Goal: Task Accomplishment & Management: Manage account settings

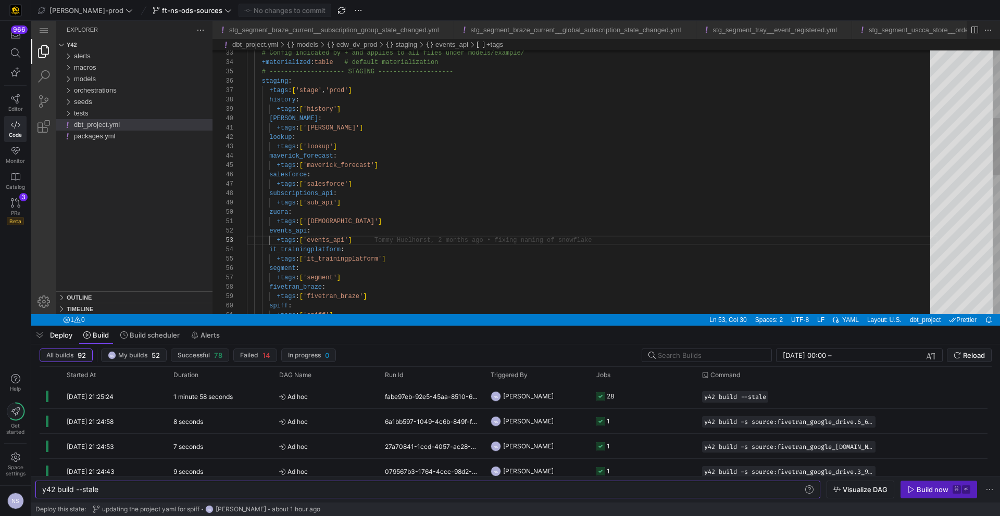
scroll to position [19, 109]
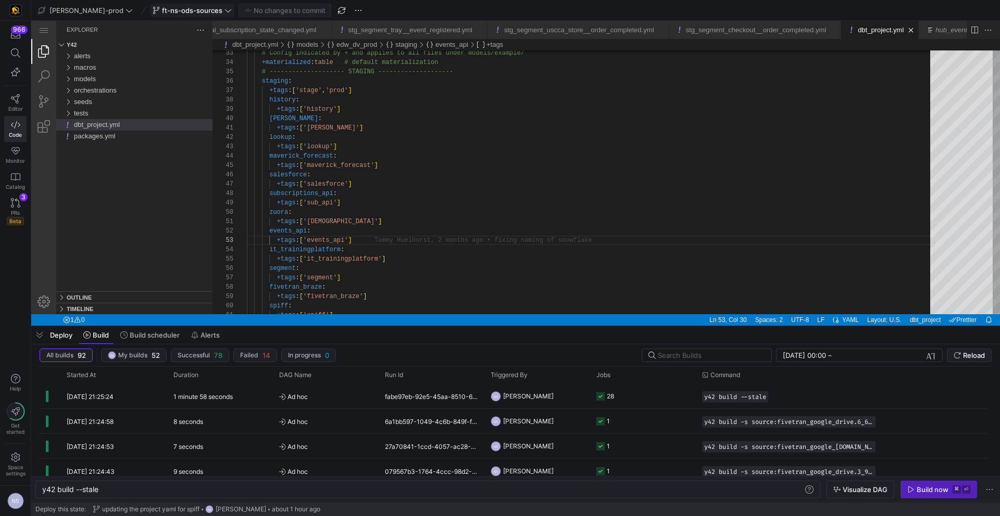
click at [175, 17] on button "ft-ns-ods-sources" at bounding box center [192, 11] width 84 height 14
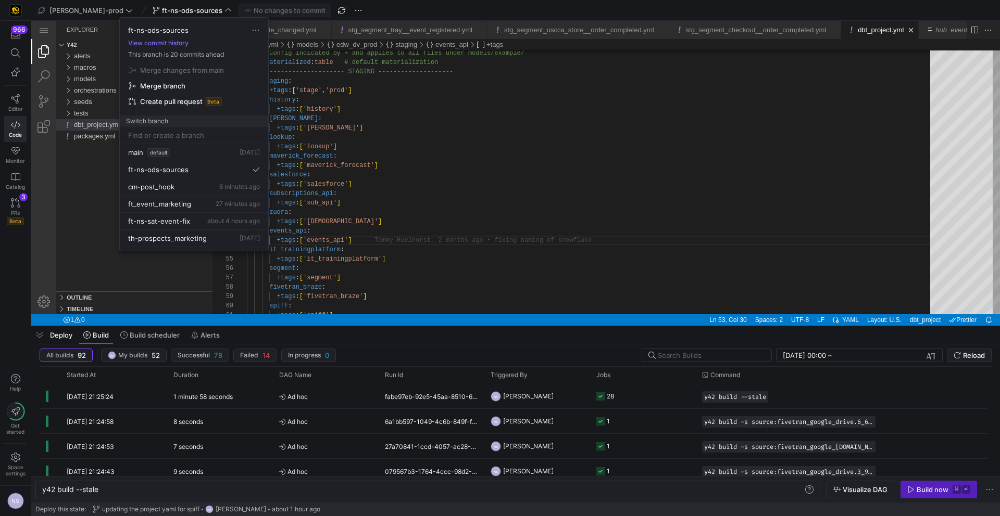
click at [392, 97] on div at bounding box center [500, 258] width 1000 height 516
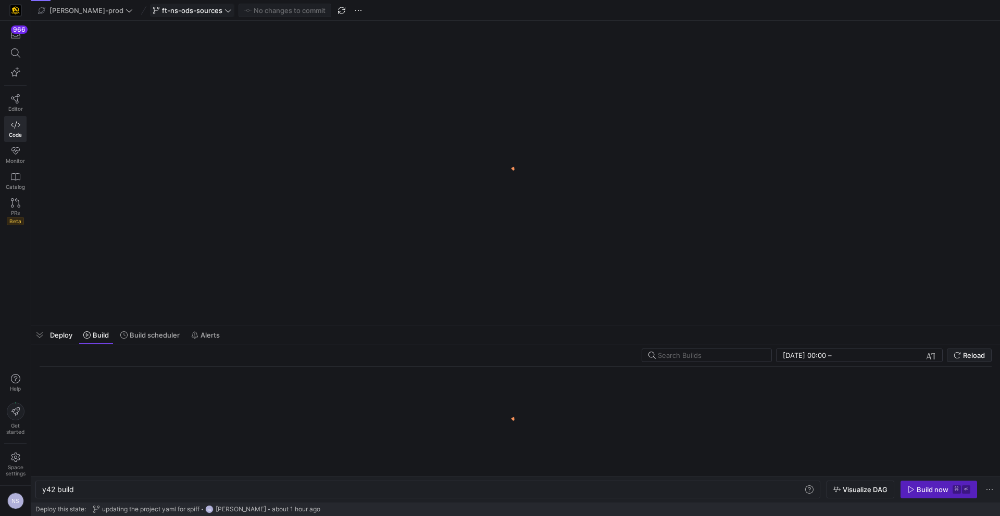
scroll to position [0, 31]
click at [192, 10] on div "ft-ns-ods-sources" at bounding box center [192, 11] width 84 height 14
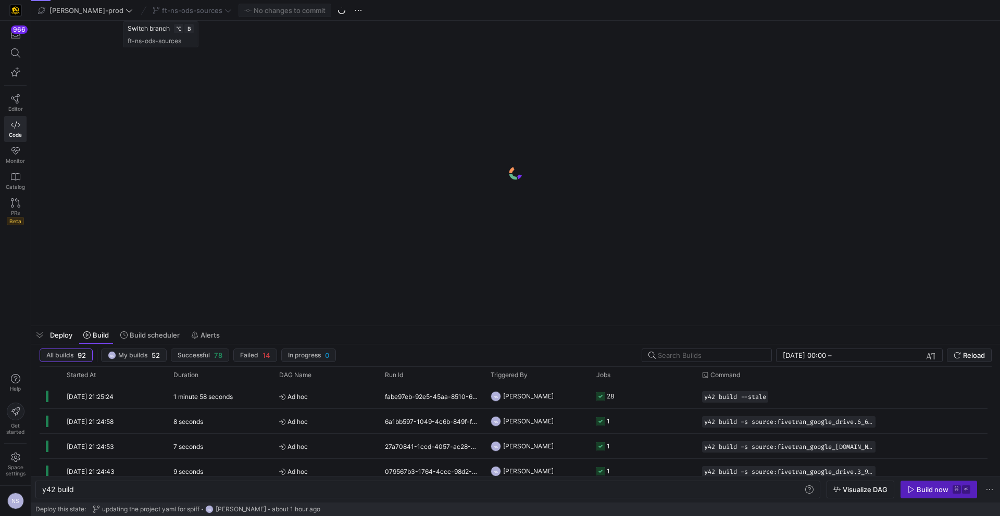
scroll to position [0, 364]
click at [224, 13] on icon at bounding box center [227, 10] width 7 height 7
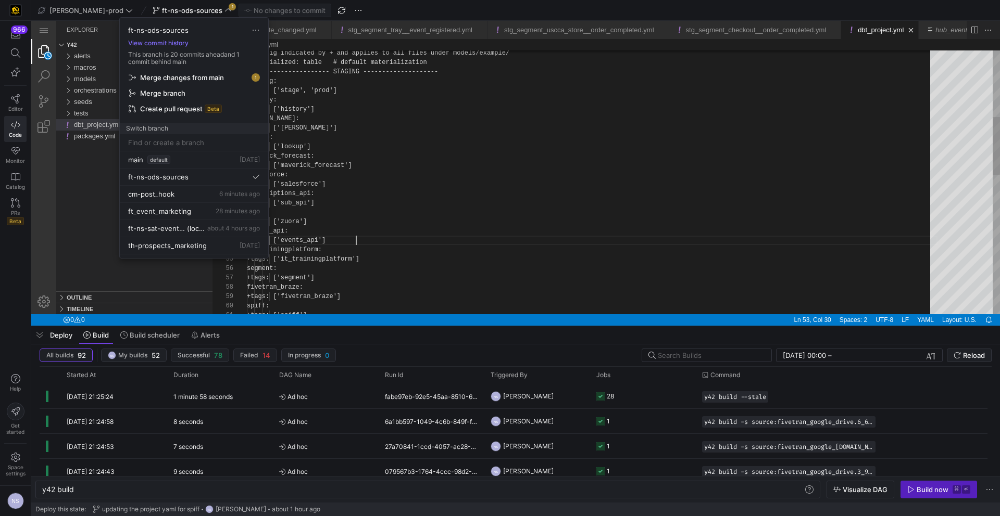
scroll to position [19, 109]
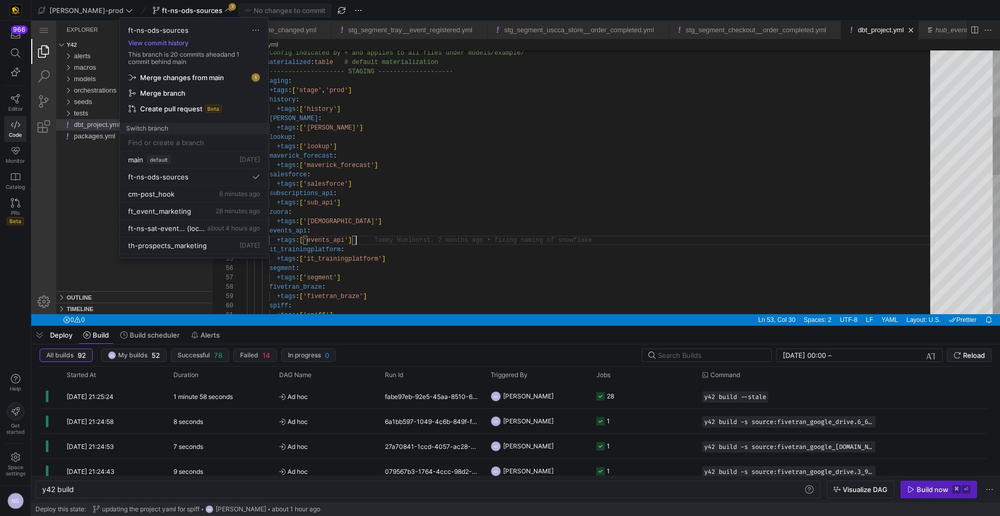
click at [201, 74] on span "Merge changes from main" at bounding box center [182, 77] width 84 height 8
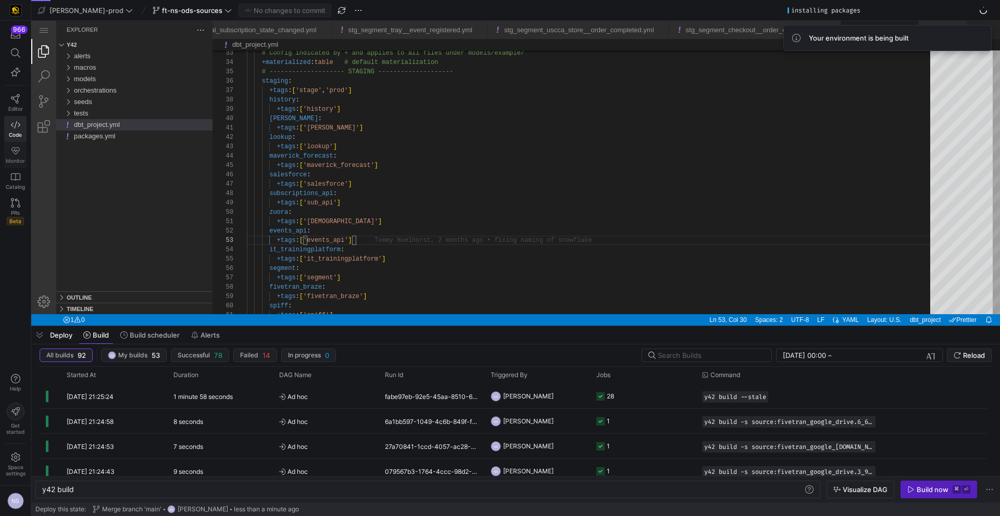
click at [21, 153] on link "Monitor" at bounding box center [15, 155] width 22 height 26
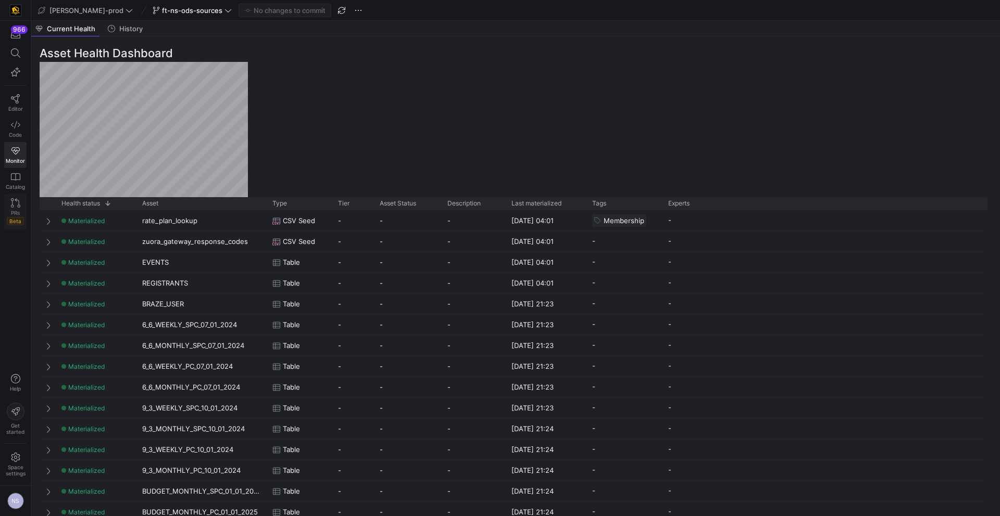
click at [7, 206] on link "PRs Beta" at bounding box center [15, 211] width 22 height 35
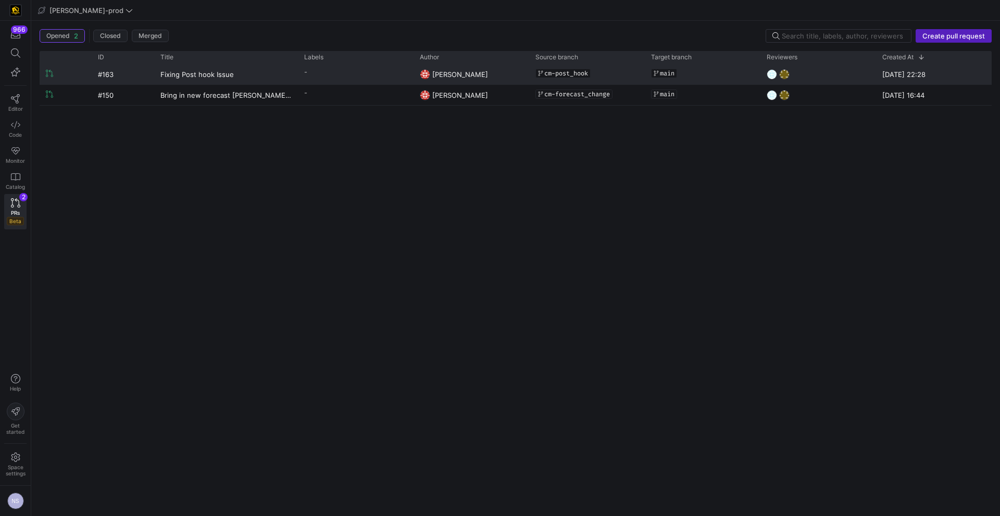
click at [382, 74] on y42-pull-request-list-view-label-cell-renderer "-" at bounding box center [355, 72] width 103 height 15
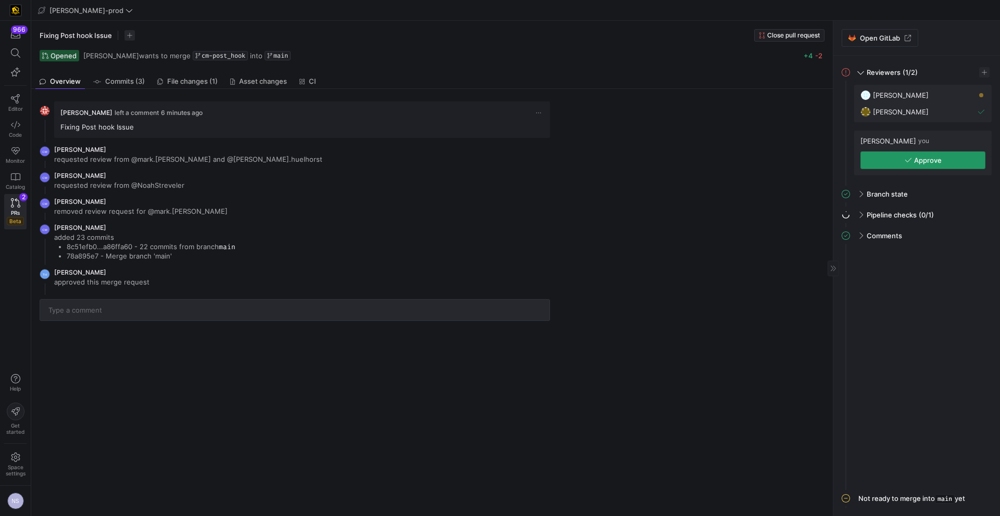
click at [922, 162] on span "Approve" at bounding box center [928, 160] width 28 height 8
